Goal: Transaction & Acquisition: Purchase product/service

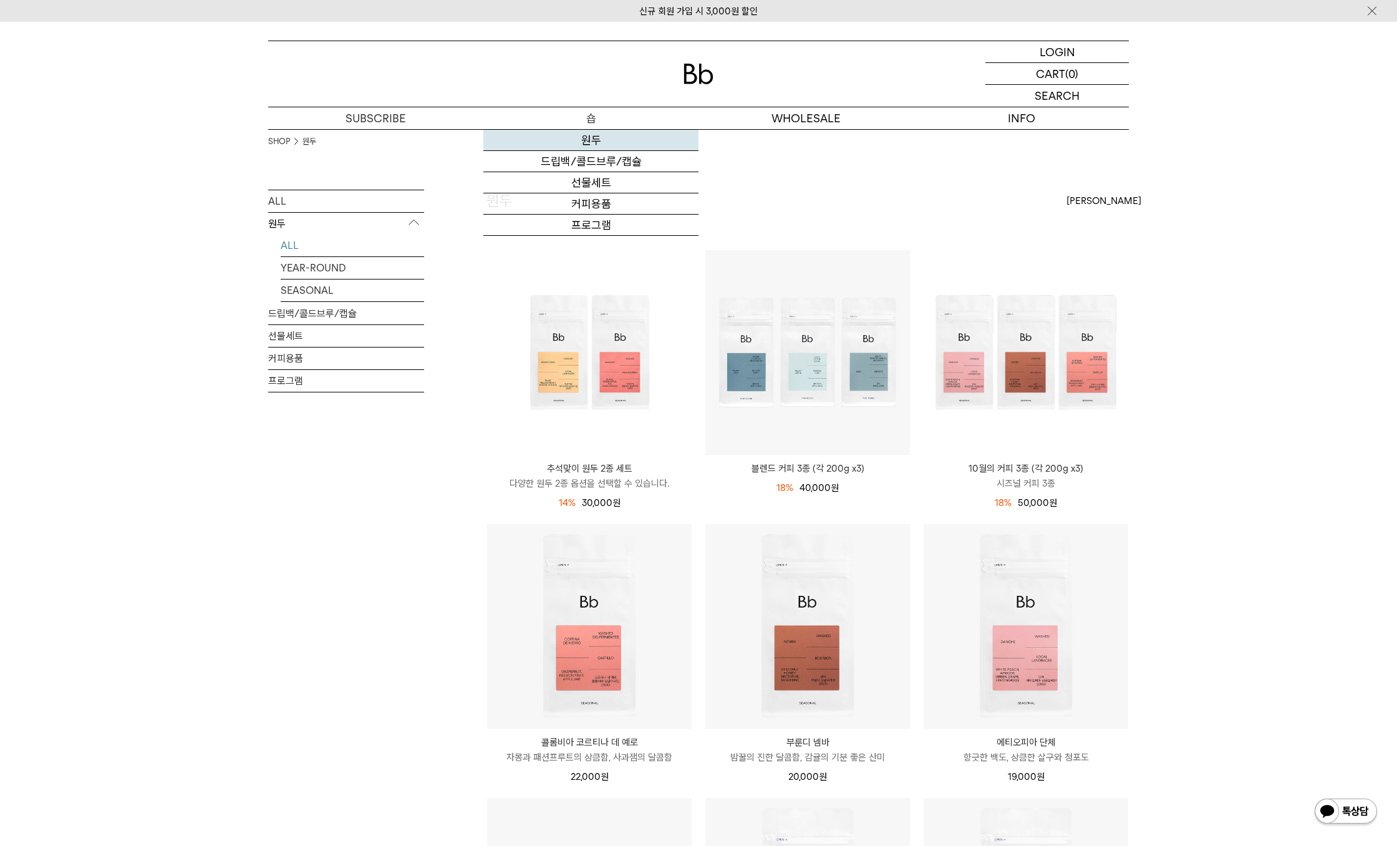
click at [597, 137] on link "원두" at bounding box center [590, 140] width 215 height 21
click at [1059, 56] on p "로그인" at bounding box center [1057, 51] width 30 height 21
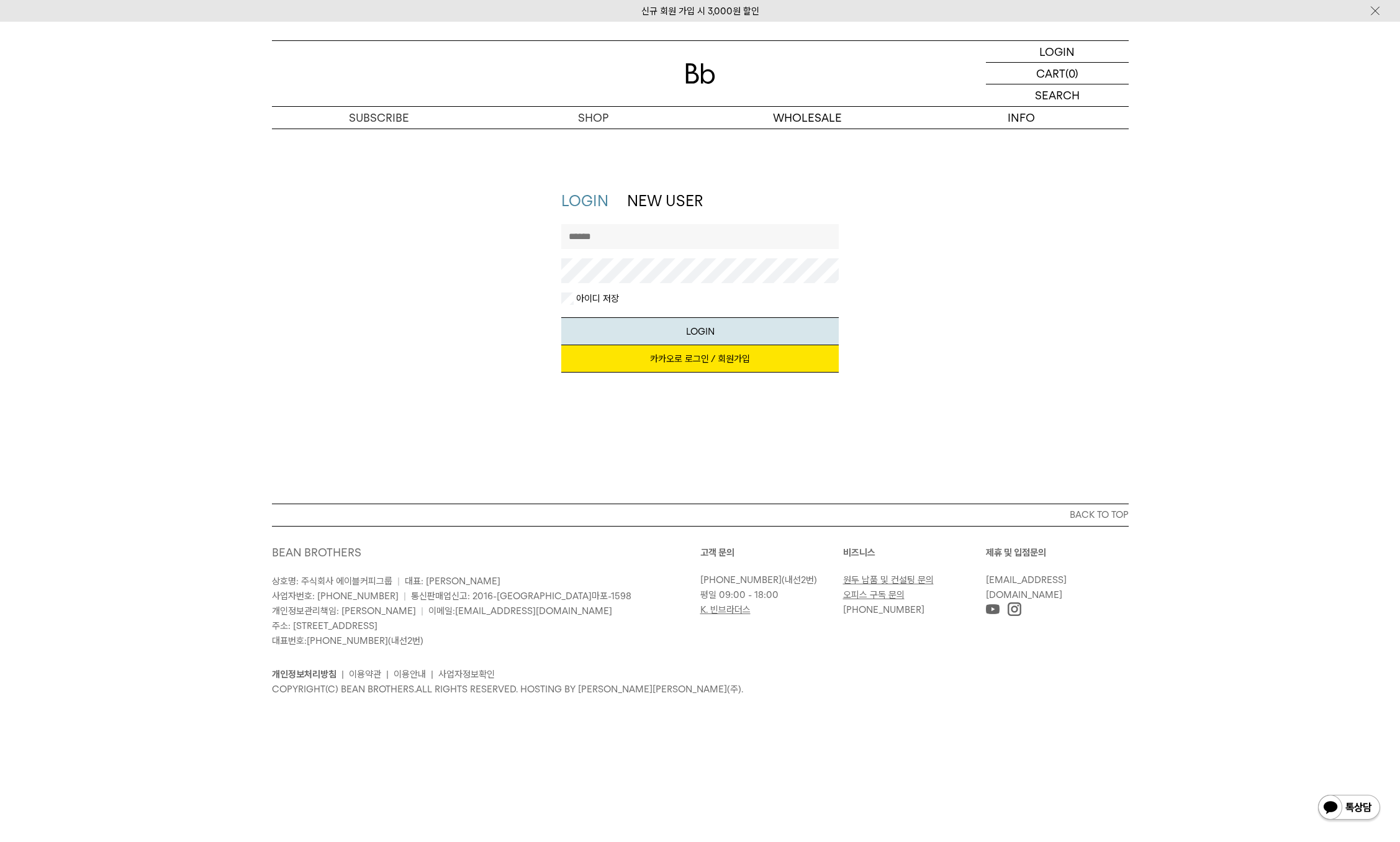
click at [718, 357] on link "카카오로 로그인 / 회원가입" at bounding box center [700, 358] width 278 height 27
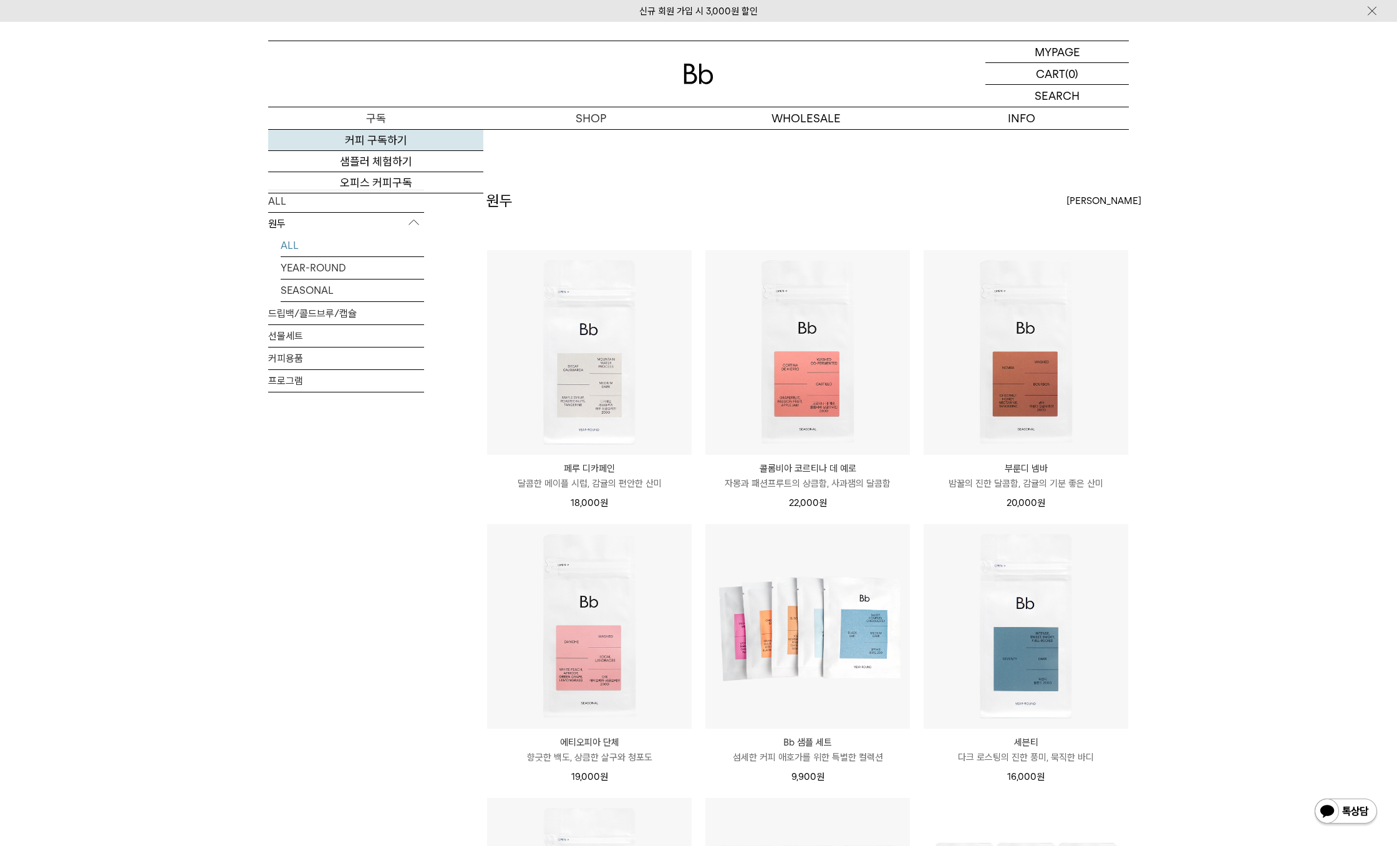
click at [387, 143] on link "커피 구독하기" at bounding box center [375, 140] width 215 height 21
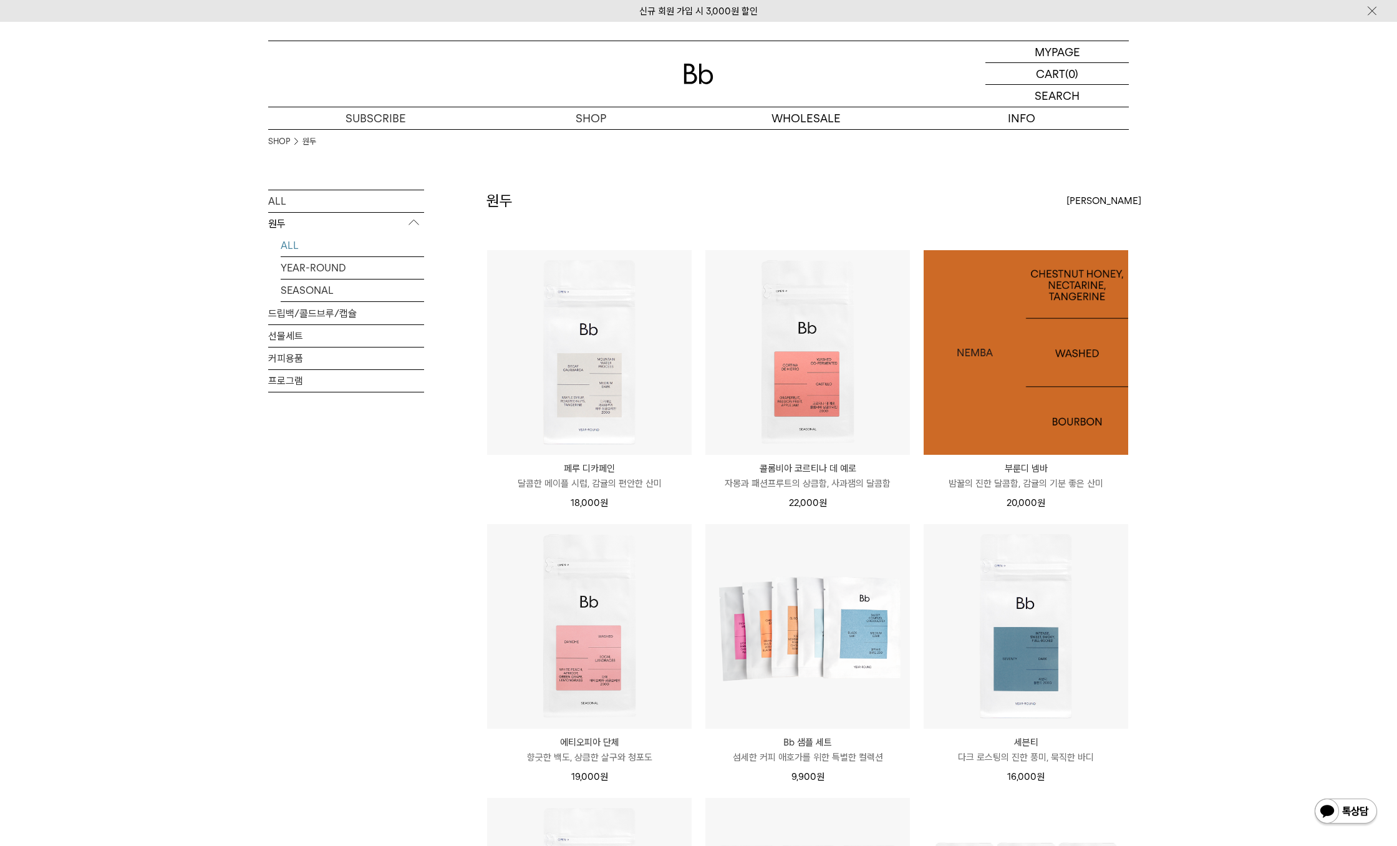
scroll to position [62, 0]
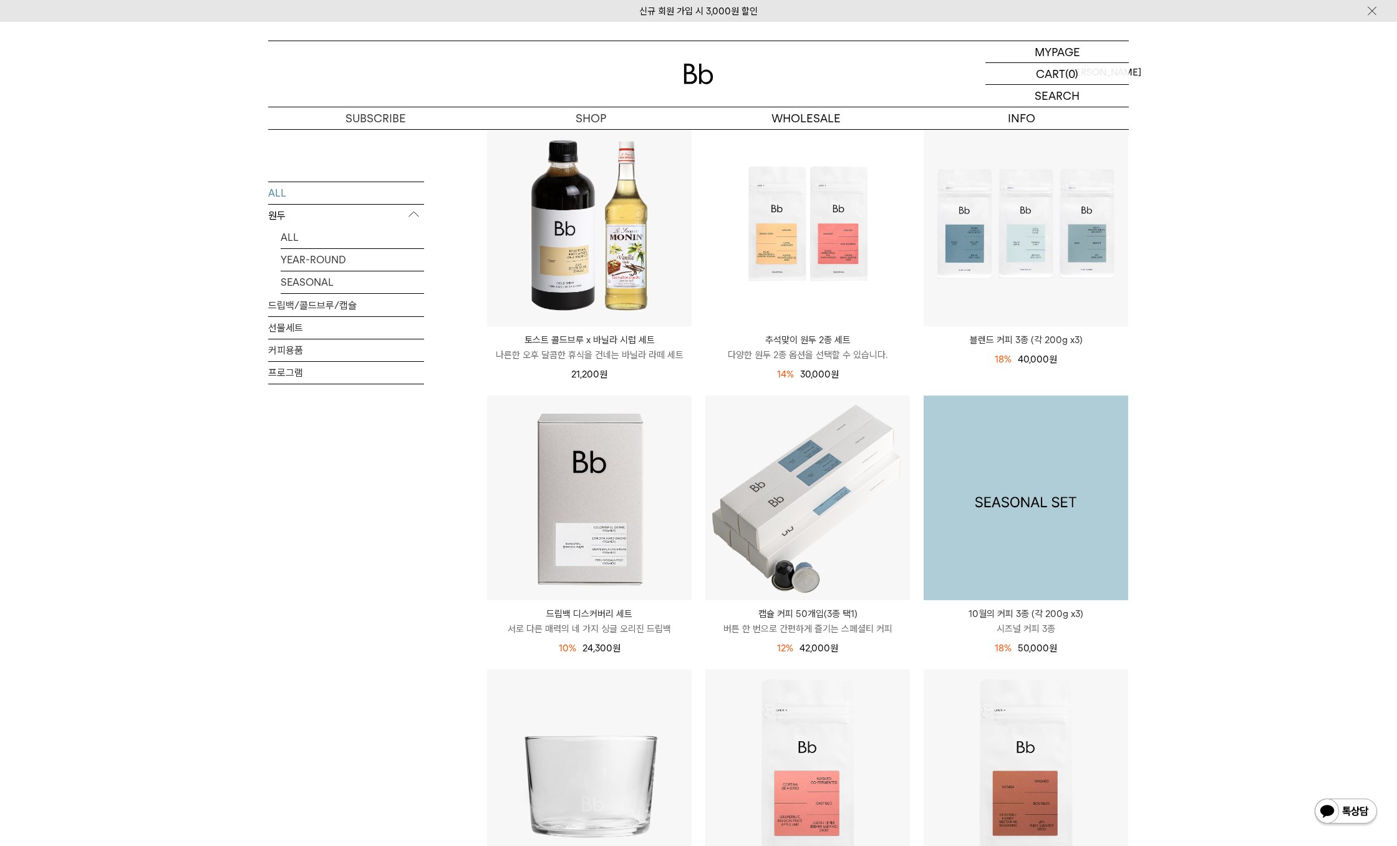
click at [1099, 473] on img at bounding box center [1026, 497] width 205 height 205
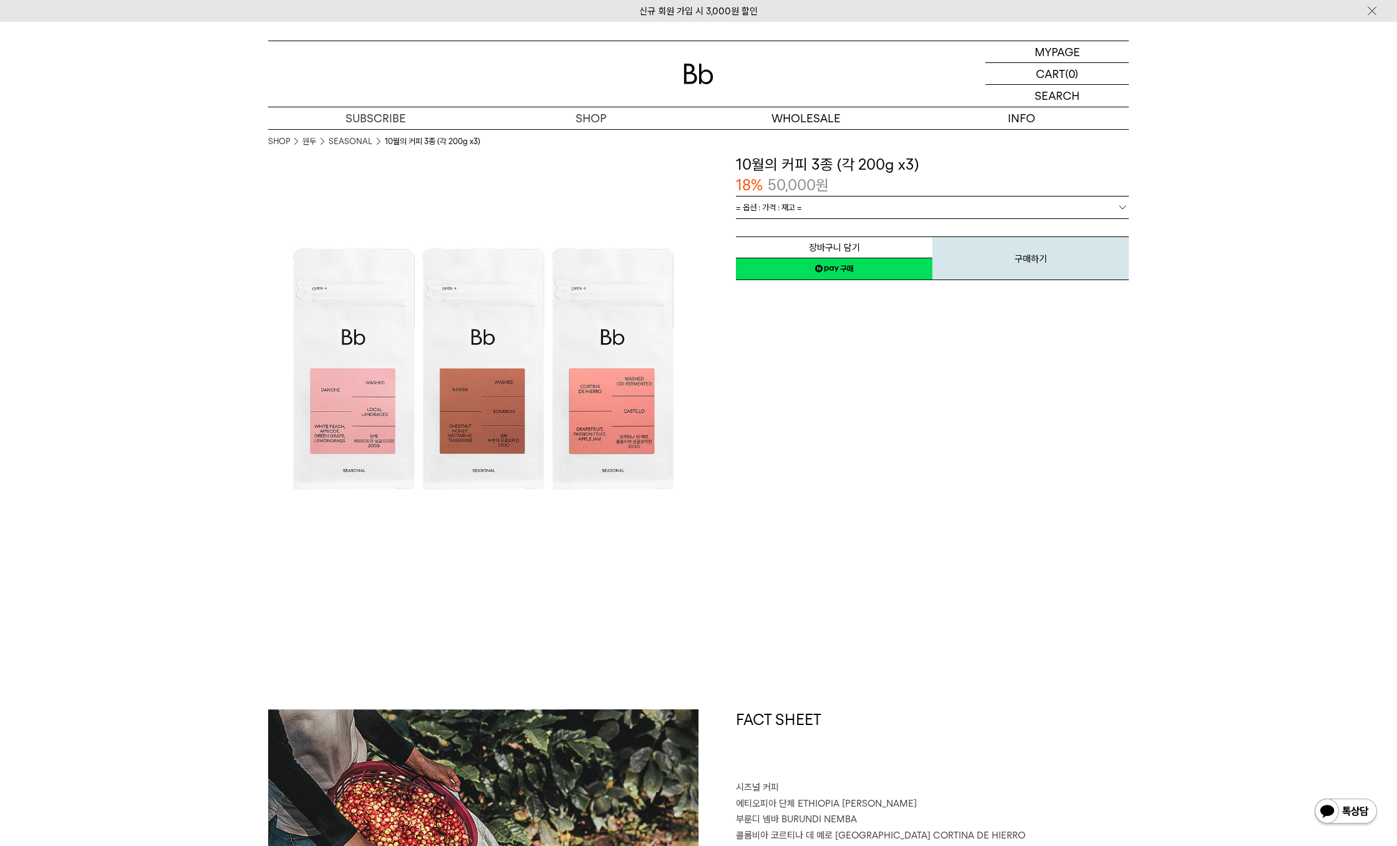
click at [883, 218] on div "장바구니 담기 찜하기 NAVER 네이버 ID로 간편구매 네이버페이 네이버페이 구매하기 찜하기 이전 이벤트 Npay 머니 우리 통장 최대 1만원…" at bounding box center [932, 250] width 393 height 64
click at [885, 207] on link "= 옵션 : 가격 : 재고 =" at bounding box center [932, 207] width 393 height 22
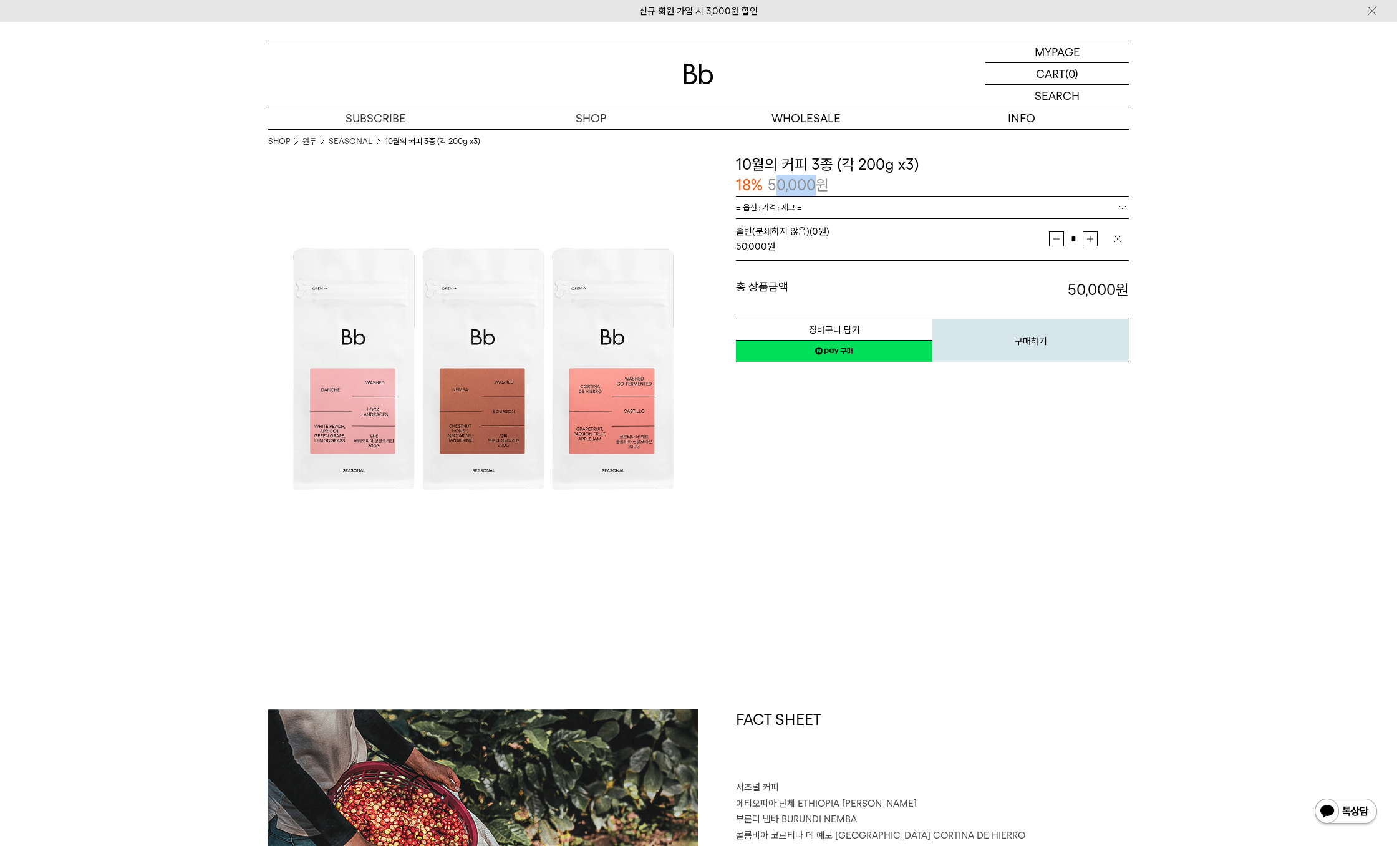
drag, startPoint x: 773, startPoint y: 190, endPoint x: 838, endPoint y: 189, distance: 65.5
click at [838, 189] on div "18% 50,000 원" at bounding box center [932, 185] width 393 height 21
click at [1012, 333] on button "구매하기" at bounding box center [1031, 341] width 196 height 44
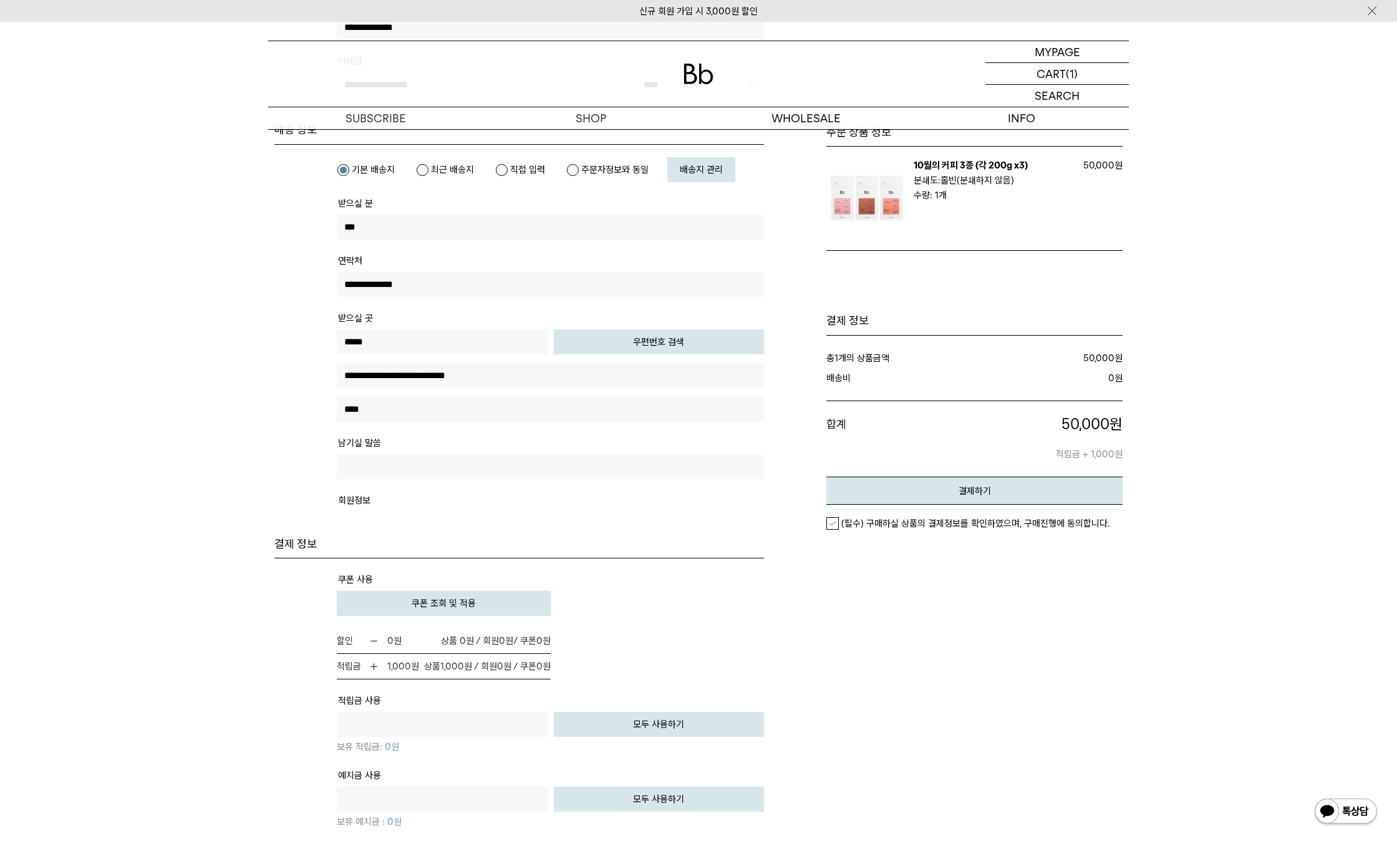
scroll to position [516, 0]
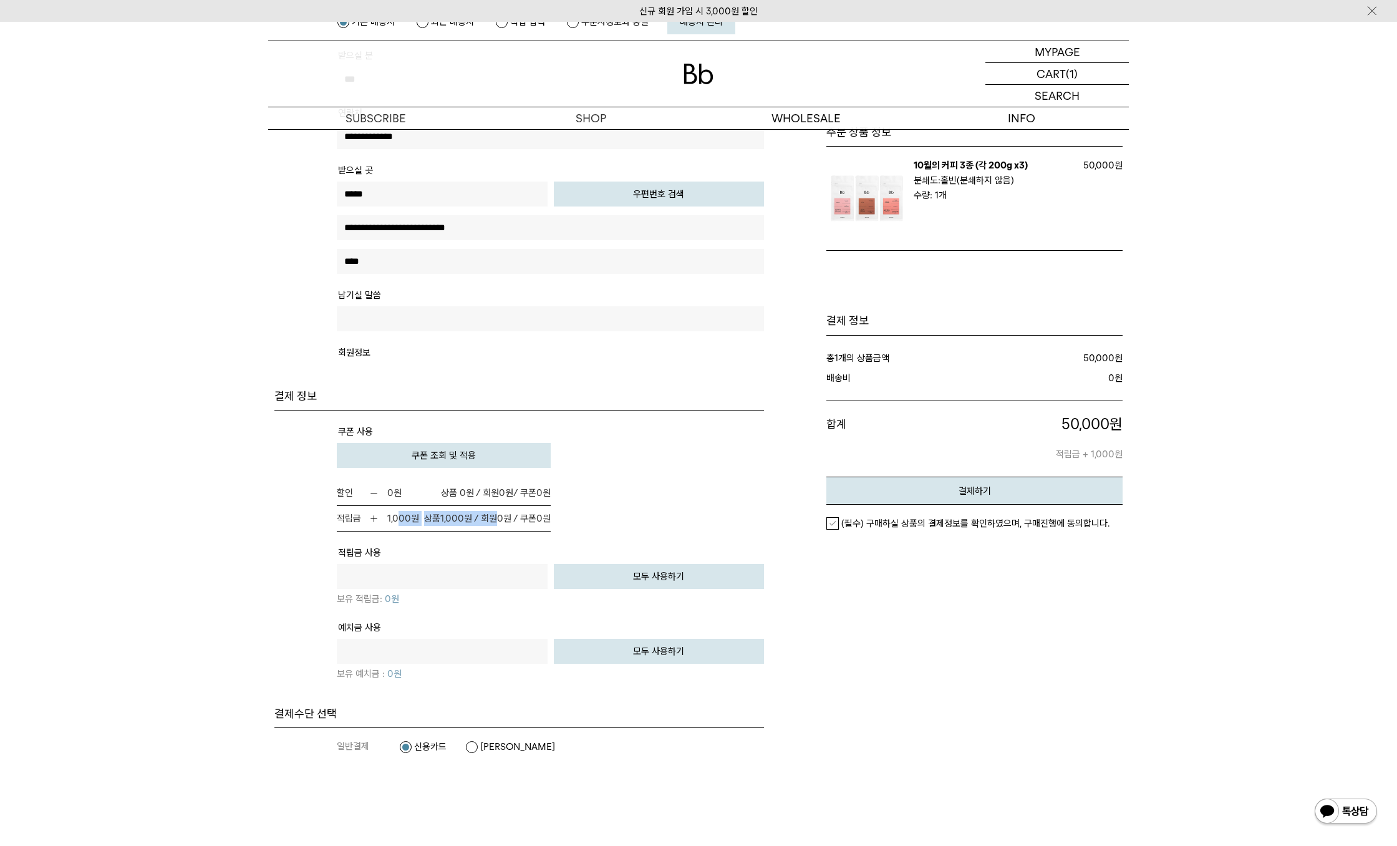
drag, startPoint x: 399, startPoint y: 522, endPoint x: 521, endPoint y: 513, distance: 122.0
click at [517, 513] on em "적립금 1,000 원 상품 1,000 원 / 회원 0 원 / 쿠폰 0" at bounding box center [444, 519] width 214 height 26
click at [521, 513] on span "상품 1,000 원 / 회원 0 원 / 쿠폰 0 원" at bounding box center [487, 518] width 127 height 15
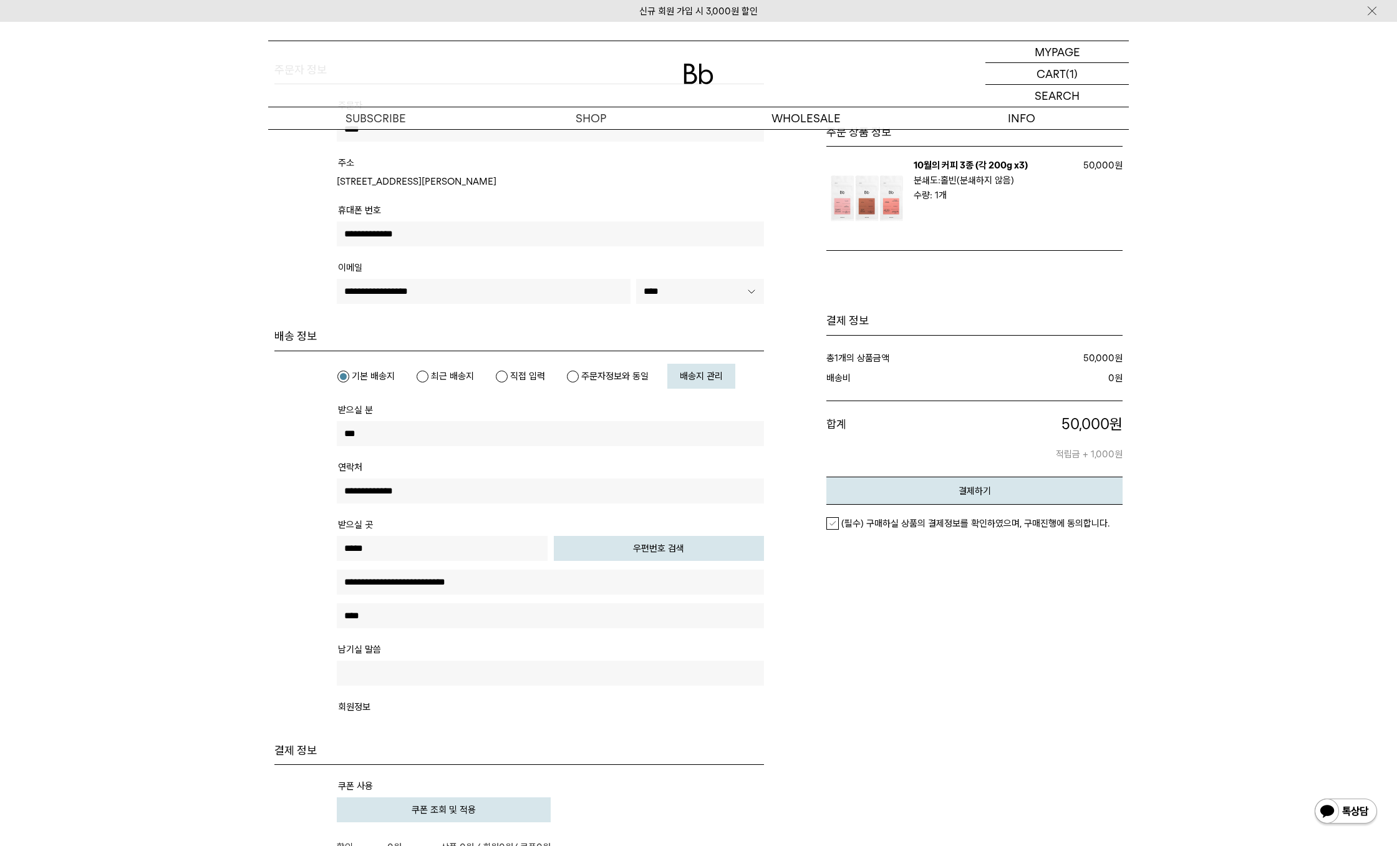
scroll to position [0, 0]
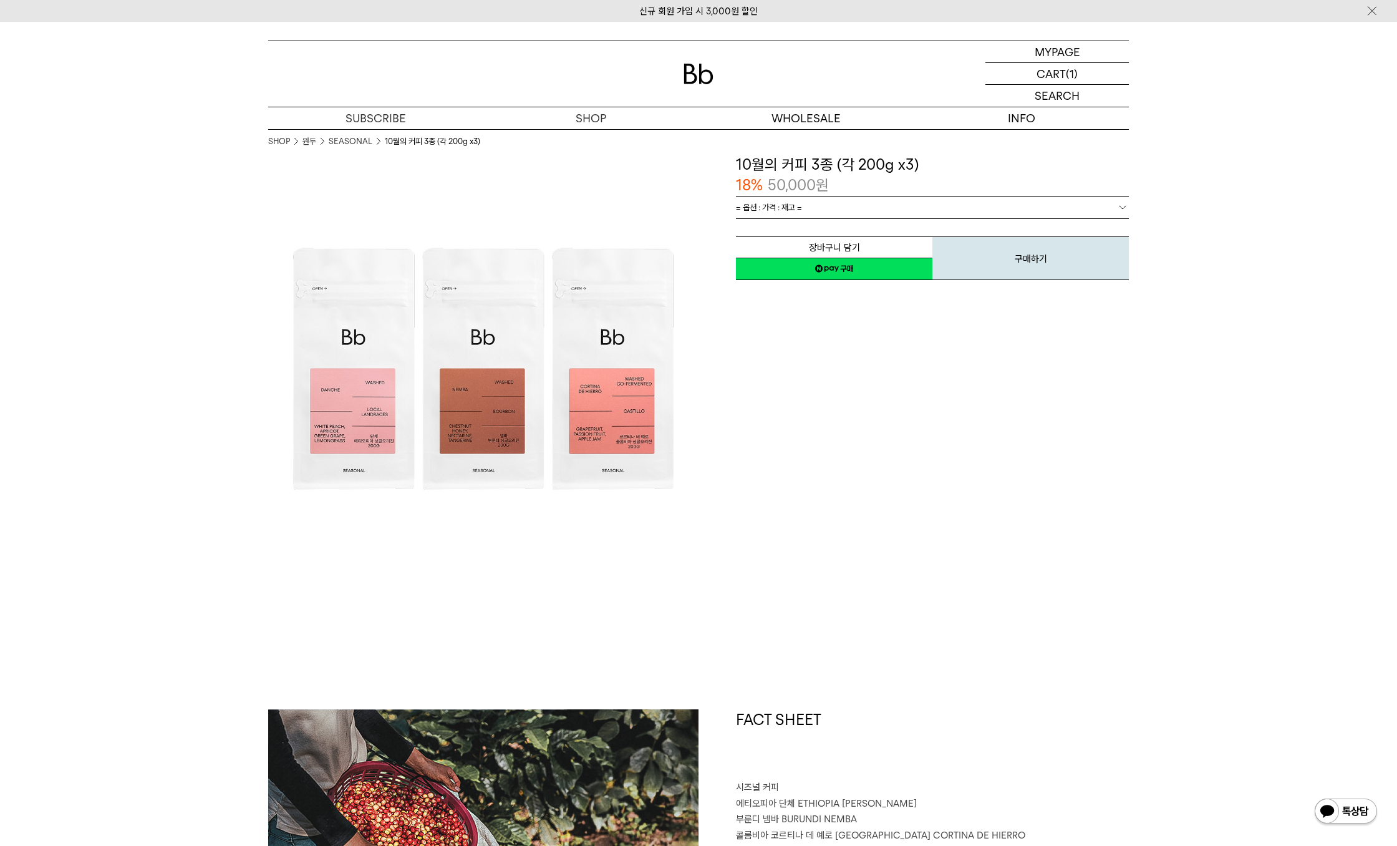
click at [841, 209] on link "= 옵션 : 가격 : 재고 =" at bounding box center [932, 207] width 393 height 22
click at [853, 208] on link "= 옵션 : 가격 : 재고 =" at bounding box center [932, 207] width 393 height 22
click at [791, 206] on span "= 옵션 : 가격 : 재고 =" at bounding box center [769, 207] width 66 height 22
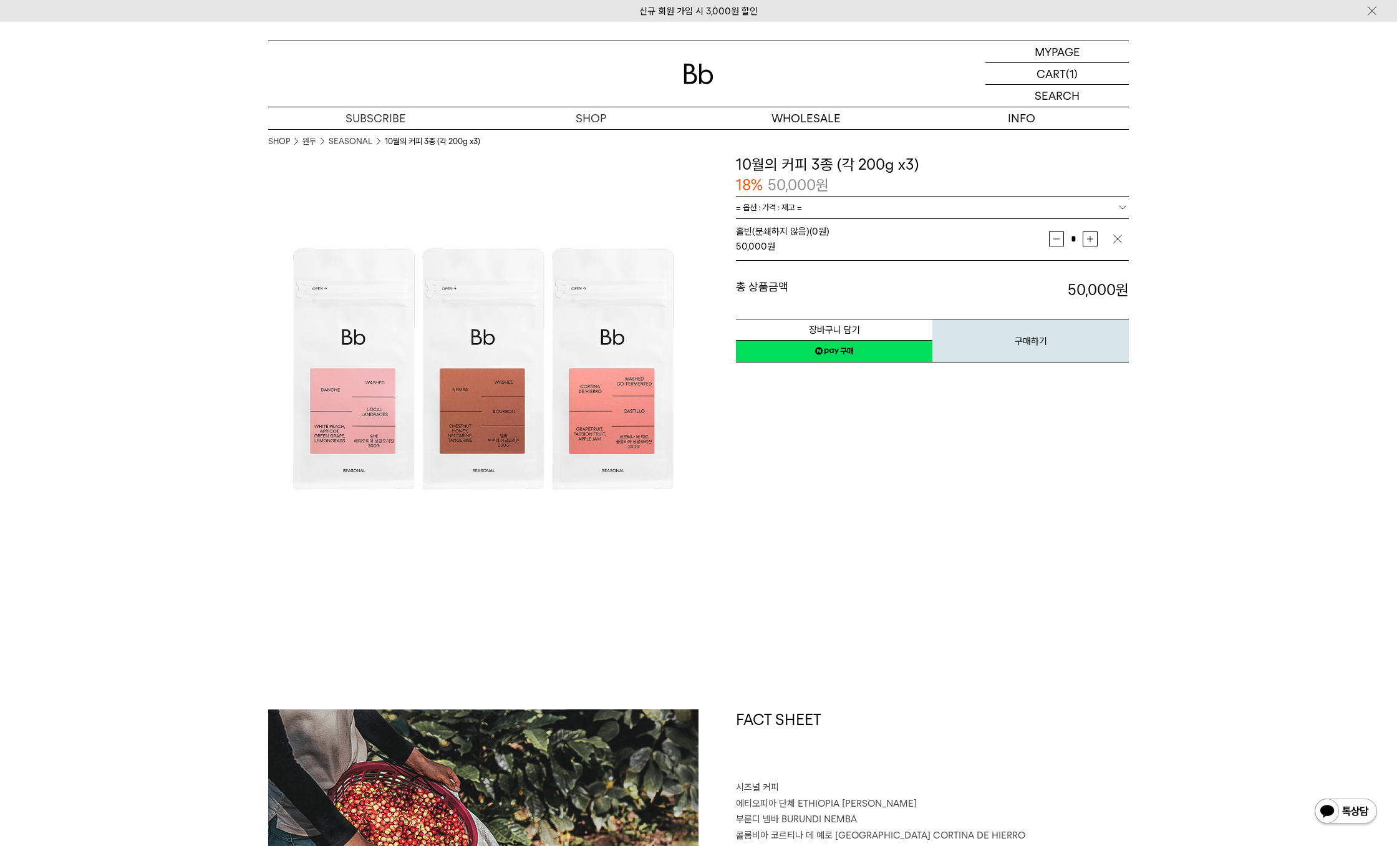
click at [856, 342] on link "네이버페이 구매하기" at bounding box center [834, 351] width 196 height 22
